Goal: Information Seeking & Learning: Learn about a topic

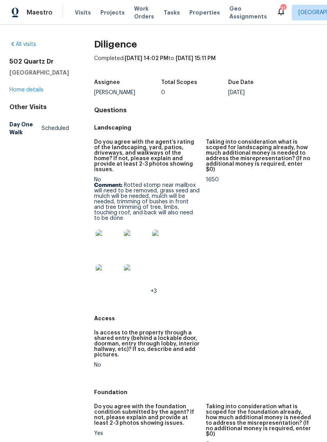
click at [106, 233] on img at bounding box center [108, 241] width 25 height 25
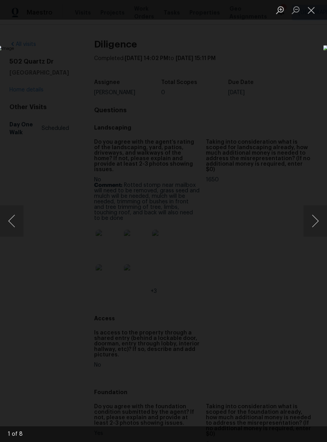
click at [313, 213] on button "Next image" at bounding box center [316, 220] width 24 height 31
click at [318, 217] on button "Next image" at bounding box center [316, 220] width 24 height 31
click at [309, 218] on button "Next image" at bounding box center [316, 220] width 24 height 31
click at [317, 220] on button "Next image" at bounding box center [316, 220] width 24 height 31
click at [307, 217] on button "Next image" at bounding box center [316, 220] width 24 height 31
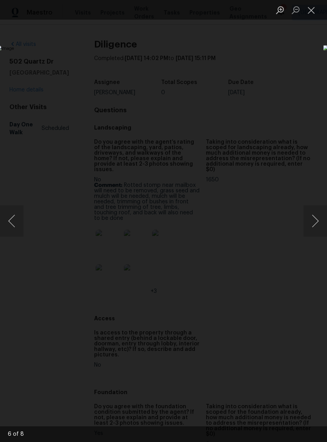
click at [313, 219] on button "Next image" at bounding box center [316, 220] width 24 height 31
click at [311, 16] on button "Close lightbox" at bounding box center [312, 10] width 16 height 14
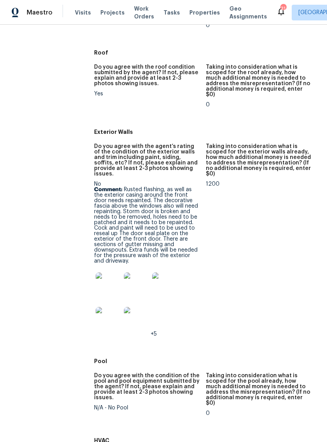
scroll to position [432, 0]
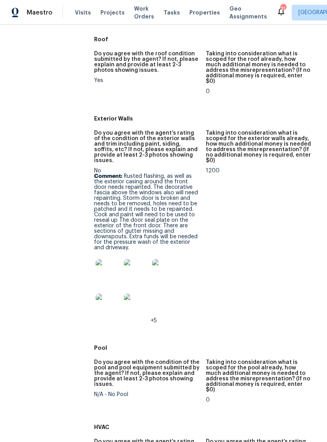
click at [106, 259] on img at bounding box center [108, 271] width 25 height 25
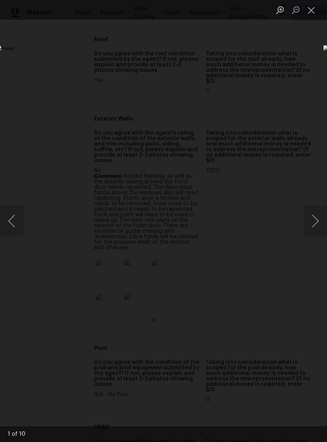
click at [318, 223] on button "Next image" at bounding box center [316, 220] width 24 height 31
click at [315, 217] on button "Next image" at bounding box center [316, 220] width 24 height 31
click at [317, 219] on button "Next image" at bounding box center [316, 220] width 24 height 31
click at [307, 215] on button "Next image" at bounding box center [316, 220] width 24 height 31
click at [313, 215] on button "Next image" at bounding box center [316, 220] width 24 height 31
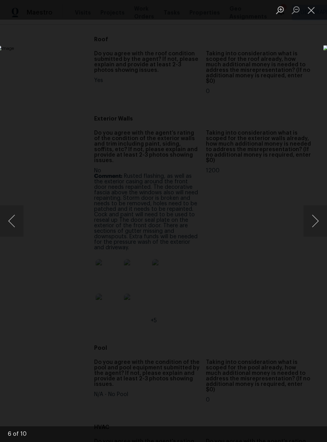
click at [317, 218] on button "Next image" at bounding box center [316, 220] width 24 height 31
click at [315, 219] on button "Next image" at bounding box center [316, 220] width 24 height 31
click at [316, 217] on button "Next image" at bounding box center [316, 220] width 24 height 31
click at [314, 216] on button "Next image" at bounding box center [316, 220] width 24 height 31
click at [317, 219] on button "Next image" at bounding box center [316, 220] width 24 height 31
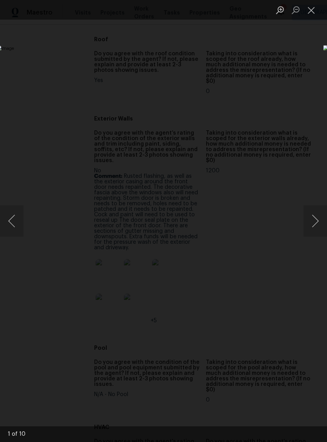
click at [315, 11] on button "Close lightbox" at bounding box center [312, 10] width 16 height 14
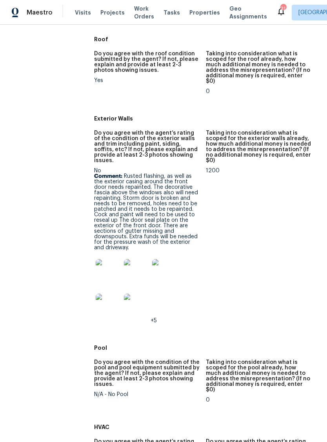
scroll to position [427, 0]
